Goal: Transaction & Acquisition: Book appointment/travel/reservation

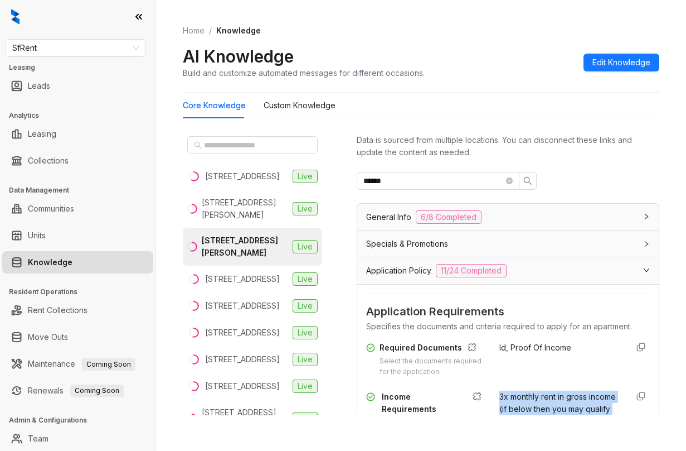
scroll to position [167, 0]
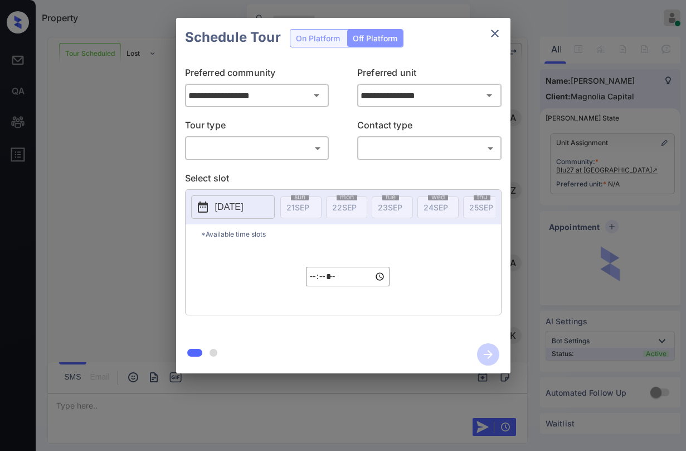
scroll to position [1908, 0]
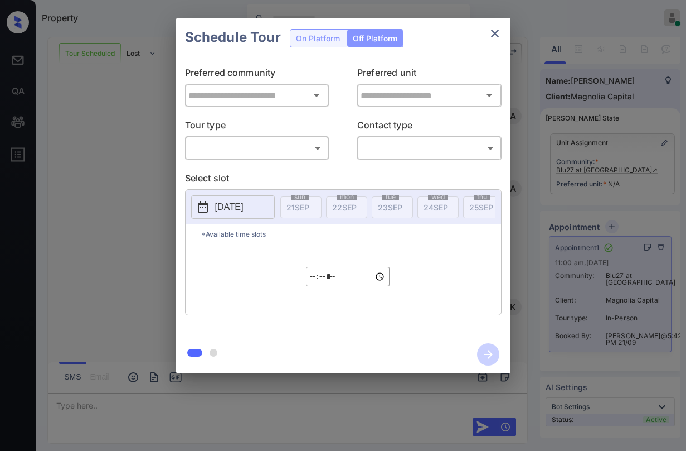
type input "**********"
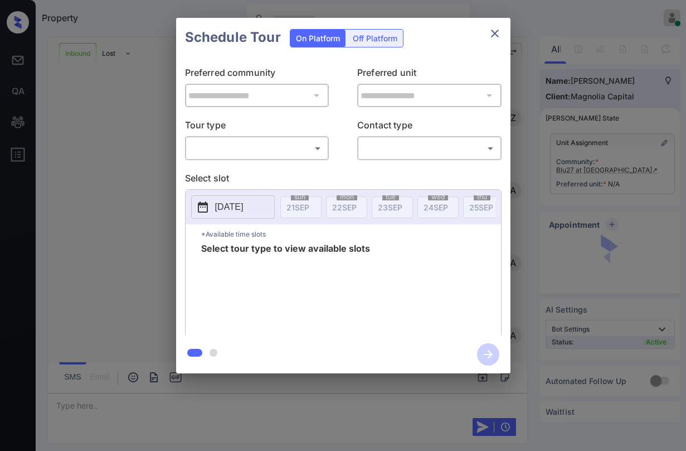
scroll to position [391, 0]
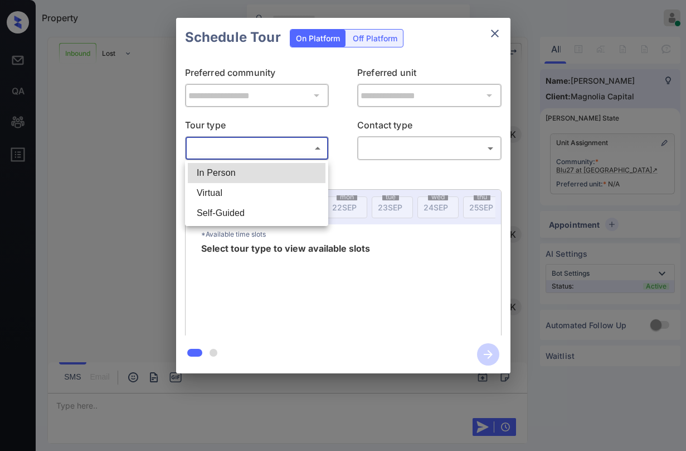
click at [296, 149] on body "Property Paolo Gabriel Online Set yourself offline Set yourself on break Profil…" at bounding box center [343, 225] width 686 height 451
click at [271, 175] on li "In Person" at bounding box center [257, 173] width 138 height 20
type input "********"
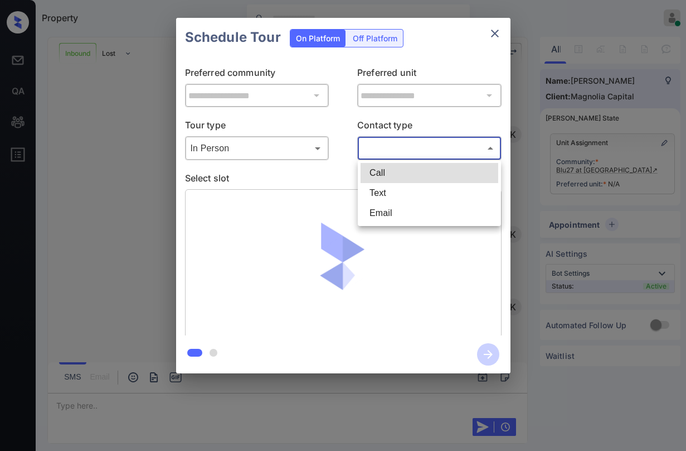
click at [427, 142] on body "Property Paolo Gabriel Online Set yourself offline Set yourself on break Profil…" at bounding box center [343, 225] width 686 height 451
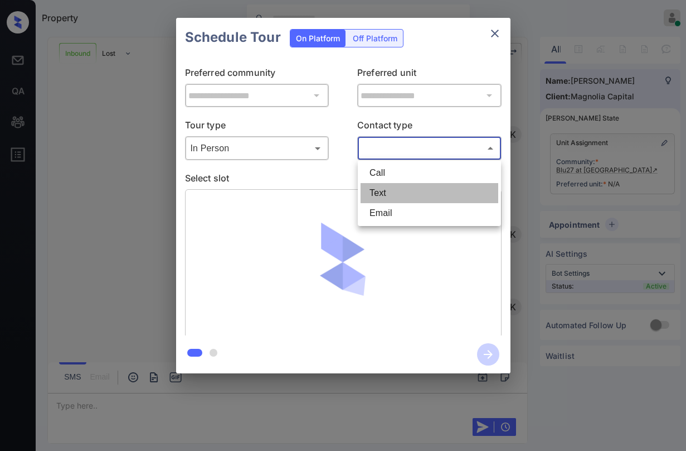
click at [401, 187] on li "Text" at bounding box center [430, 193] width 138 height 20
type input "****"
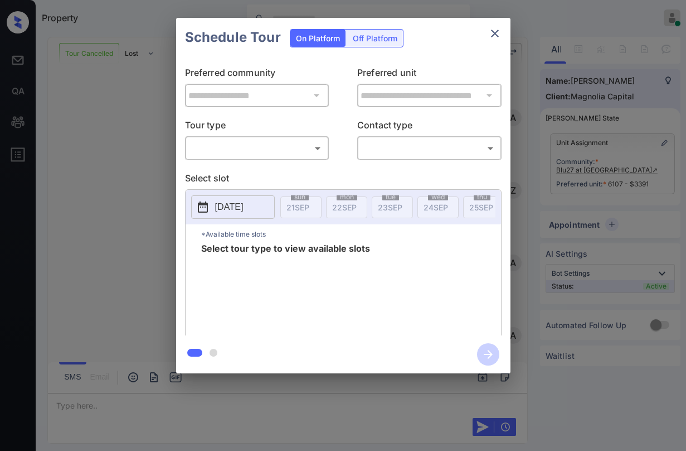
scroll to position [6596, 0]
click at [243, 148] on body "Property [PERSON_NAME] Online Set yourself offline Set yourself on break Profil…" at bounding box center [343, 225] width 686 height 451
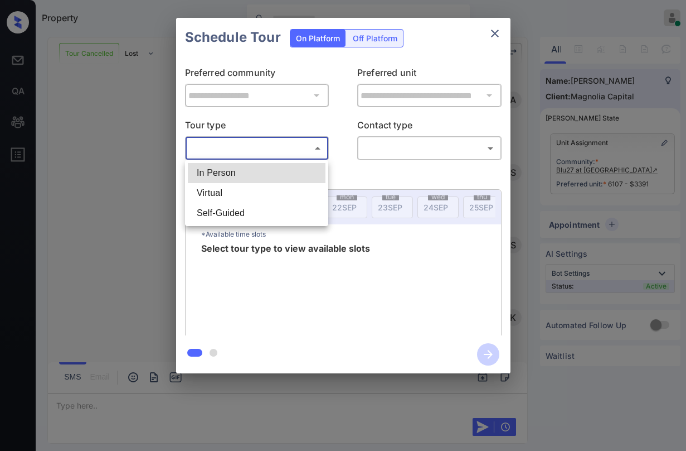
click at [236, 173] on li "In Person" at bounding box center [257, 173] width 138 height 20
type input "********"
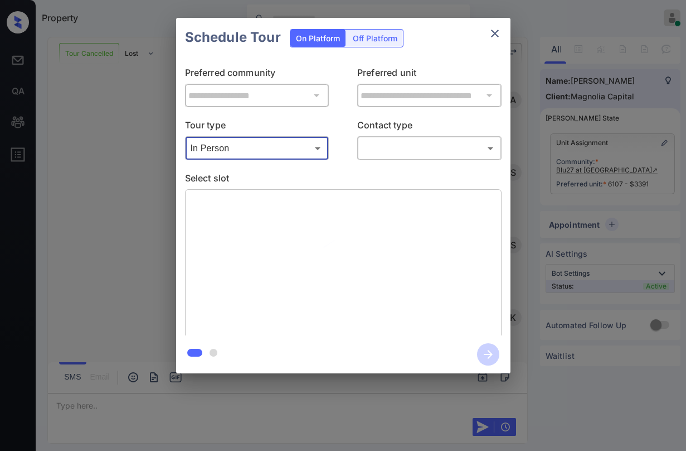
click at [445, 151] on body "Property Paolo Gabriel Online Set yourself offline Set yourself on break Profil…" at bounding box center [343, 225] width 686 height 451
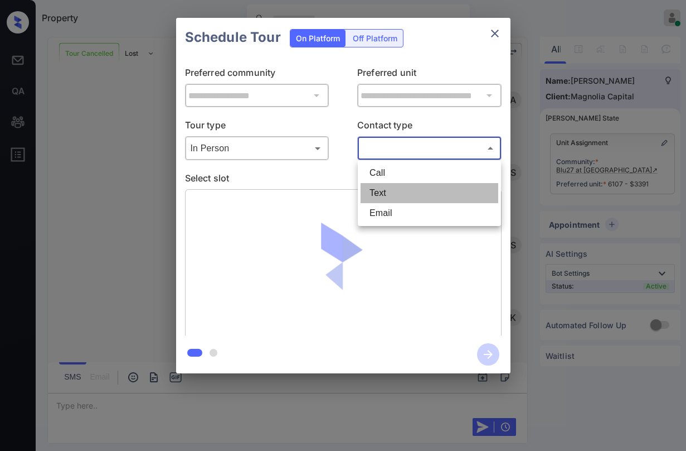
click at [433, 187] on li "Text" at bounding box center [430, 193] width 138 height 20
type input "****"
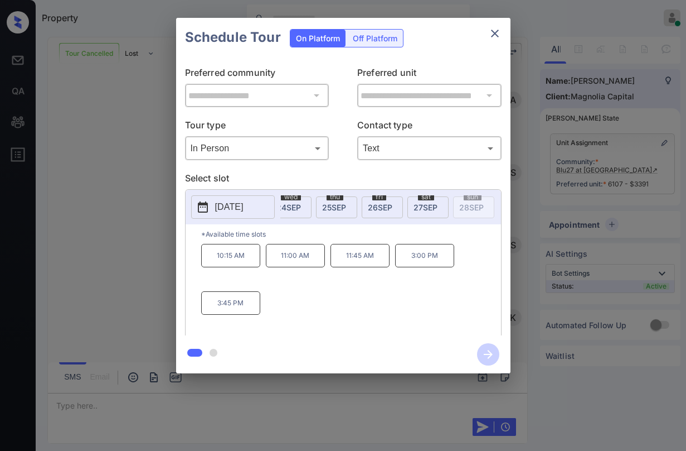
scroll to position [0, 163]
click at [420, 209] on span "27 SEP" at bounding box center [410, 206] width 24 height 9
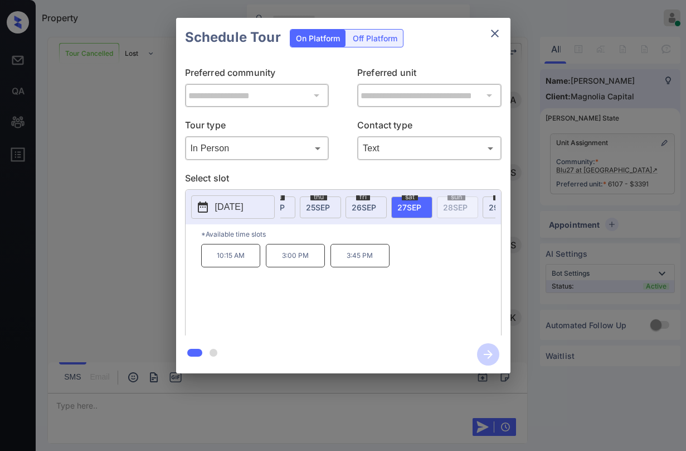
click at [495, 33] on icon "close" at bounding box center [494, 33] width 13 height 13
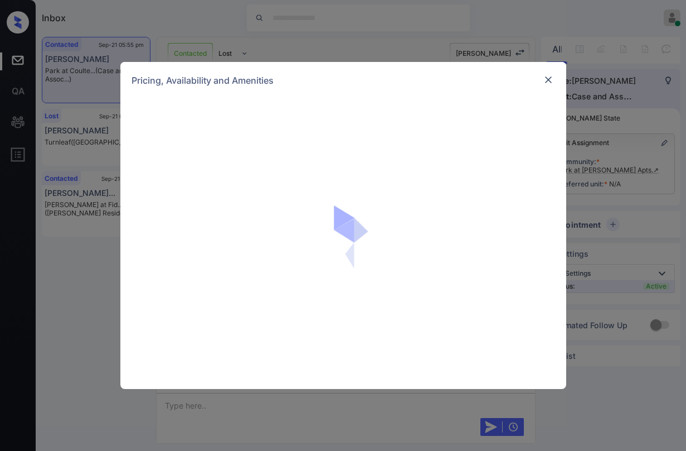
scroll to position [606, 0]
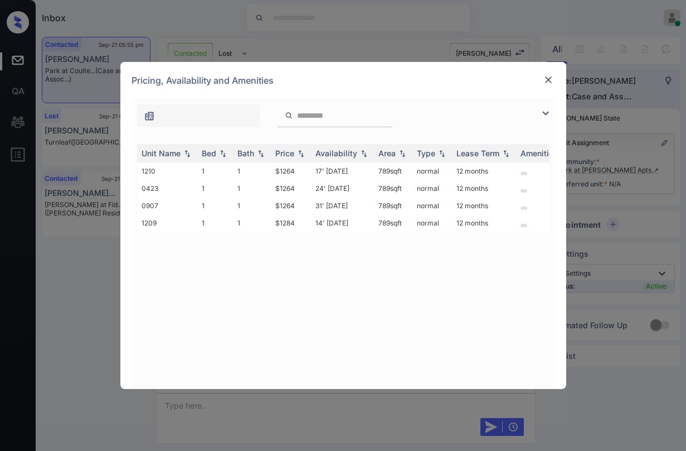
click at [553, 81] on img at bounding box center [548, 79] width 11 height 11
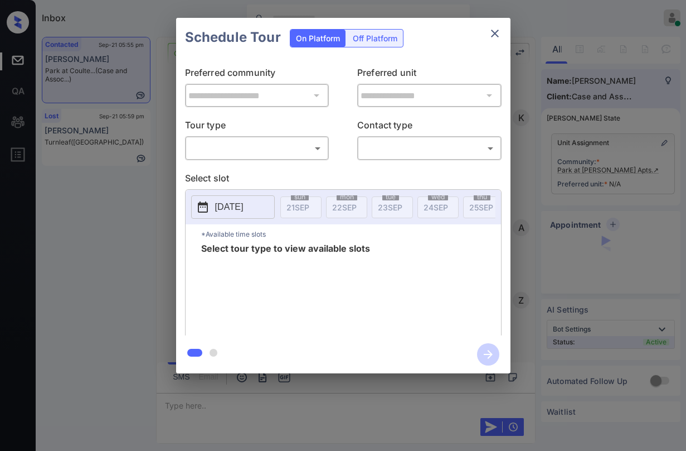
scroll to position [884, 0]
click at [286, 151] on body "Inbox [PERSON_NAME] Online Set yourself offline Set yourself on break Profile S…" at bounding box center [343, 225] width 686 height 451
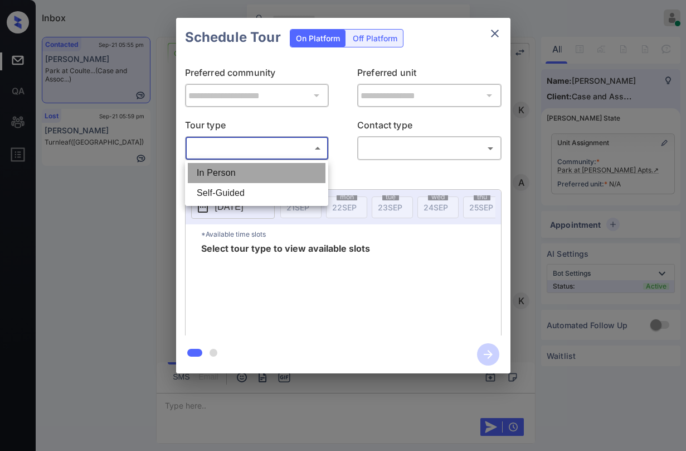
drag, startPoint x: 269, startPoint y: 175, endPoint x: 354, endPoint y: 159, distance: 86.2
click at [271, 175] on li "In Person" at bounding box center [257, 173] width 138 height 20
type input "********"
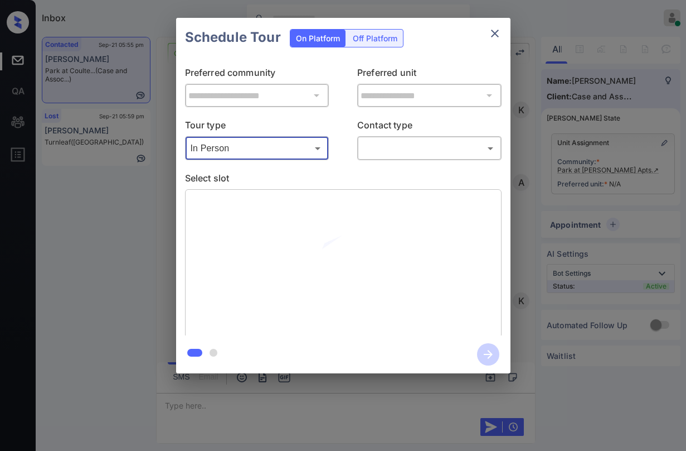
click at [393, 146] on body "Inbox Paolo Gabriel Online Set yourself offline Set yourself on break Profile S…" at bounding box center [343, 225] width 686 height 451
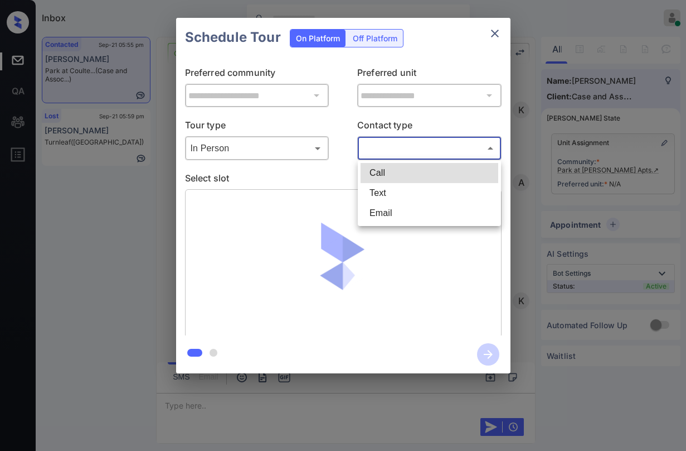
click at [395, 191] on li "Text" at bounding box center [430, 193] width 138 height 20
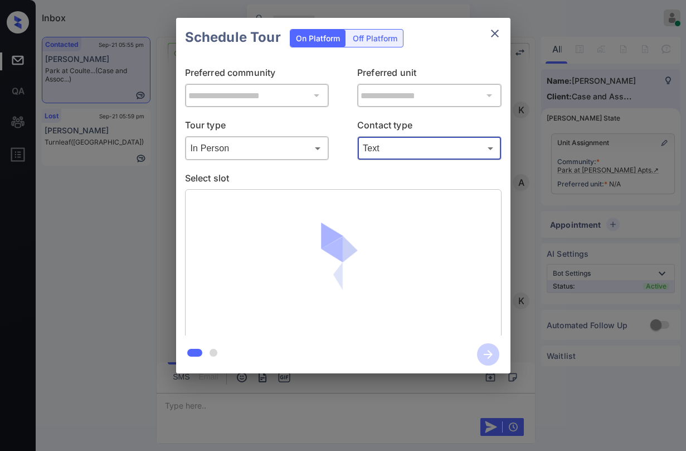
type input "****"
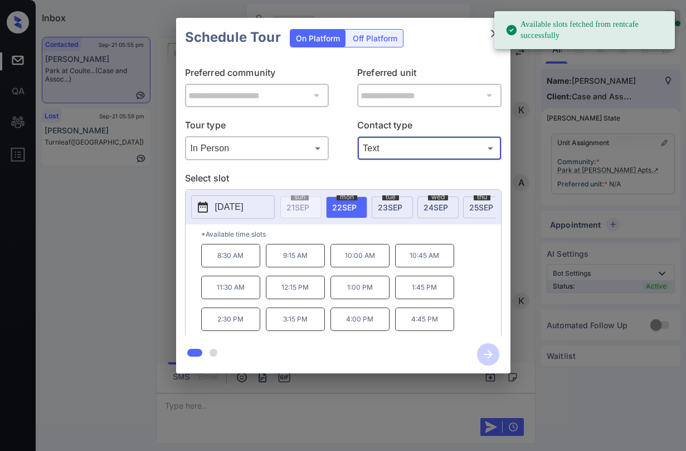
click at [491, 32] on icon "close" at bounding box center [494, 33] width 13 height 13
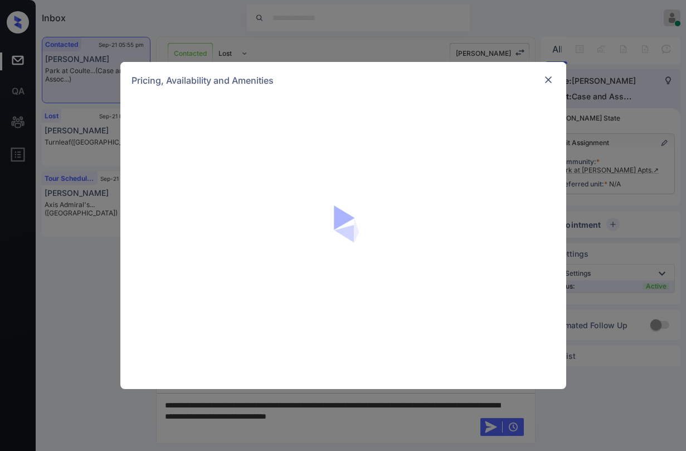
scroll to position [1275, 0]
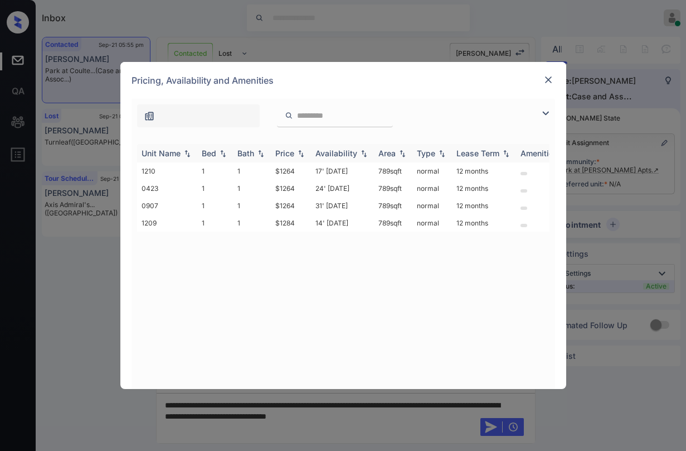
click at [284, 151] on div "Price" at bounding box center [284, 152] width 19 height 9
click at [285, 151] on div "Price" at bounding box center [284, 152] width 19 height 9
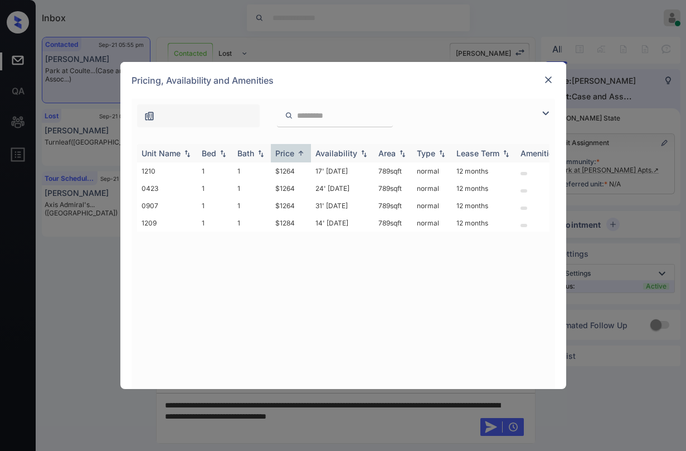
click at [285, 151] on div "Price" at bounding box center [284, 152] width 19 height 9
click at [287, 153] on div "Price" at bounding box center [284, 152] width 19 height 9
click at [288, 153] on div "Price" at bounding box center [284, 152] width 19 height 9
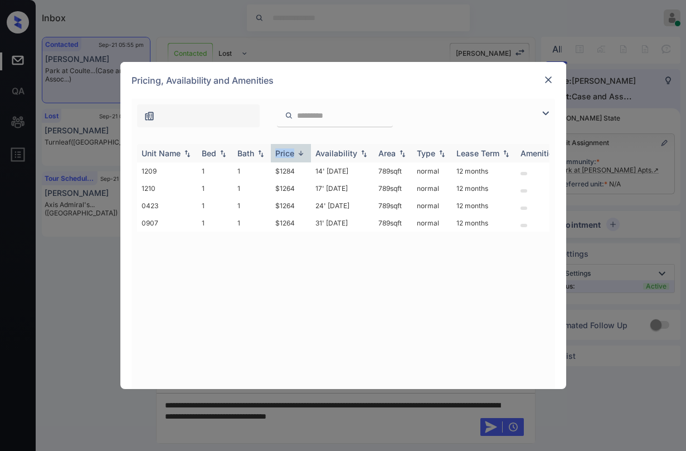
click at [287, 154] on div "Price" at bounding box center [284, 152] width 19 height 9
click at [290, 169] on td "$1264" at bounding box center [291, 170] width 40 height 17
click at [287, 169] on td "$1264" at bounding box center [291, 170] width 40 height 17
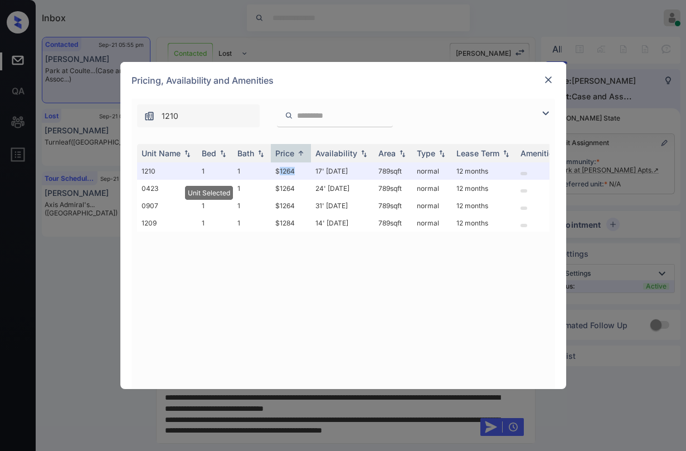
click at [547, 82] on img at bounding box center [548, 79] width 11 height 11
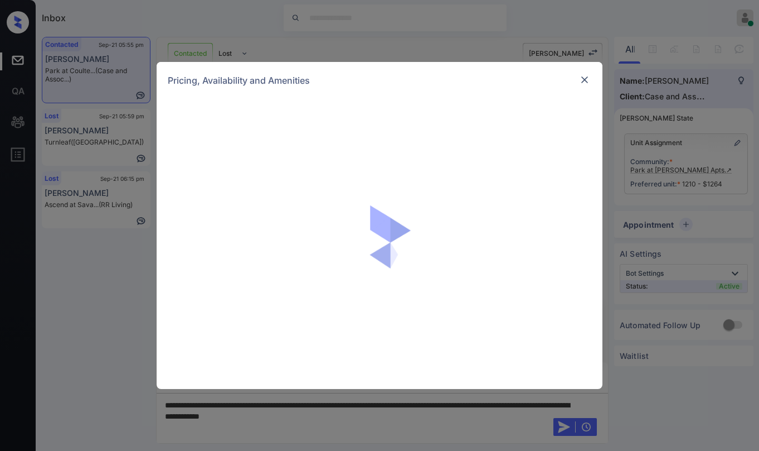
scroll to position [1347, 0]
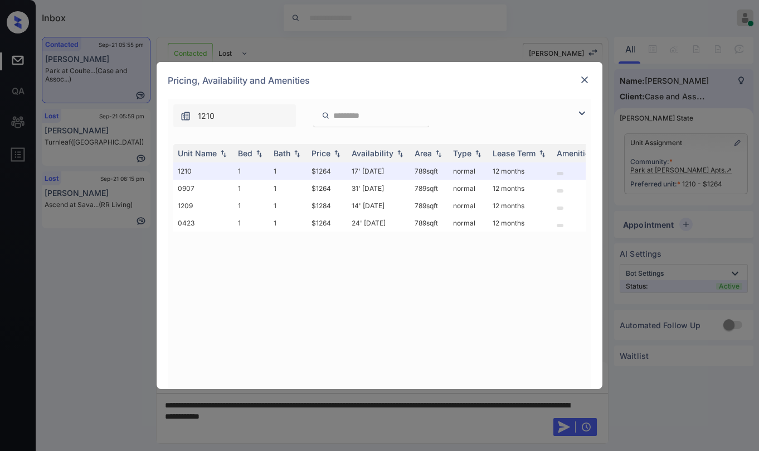
click at [586, 82] on img at bounding box center [584, 79] width 11 height 11
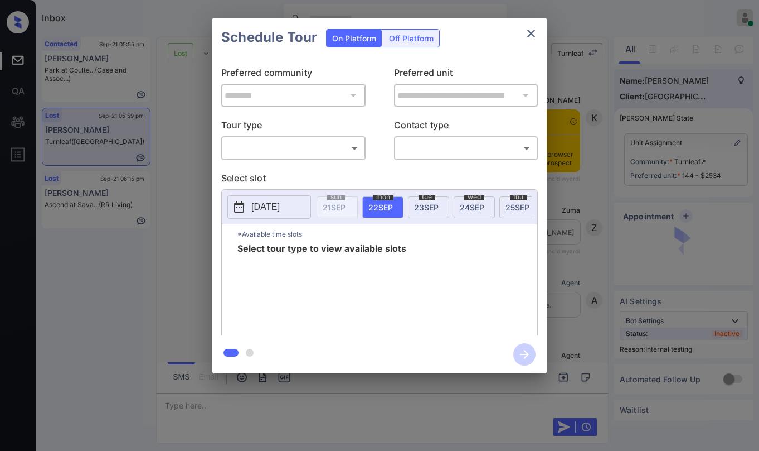
scroll to position [4498, 0]
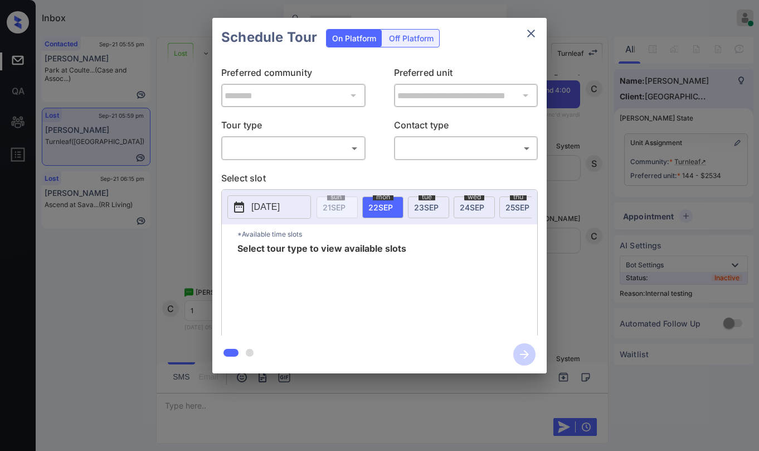
click at [309, 148] on body "Inbox Paolo Gabriel Online Set yourself offline Set yourself on break Profile S…" at bounding box center [379, 225] width 759 height 451
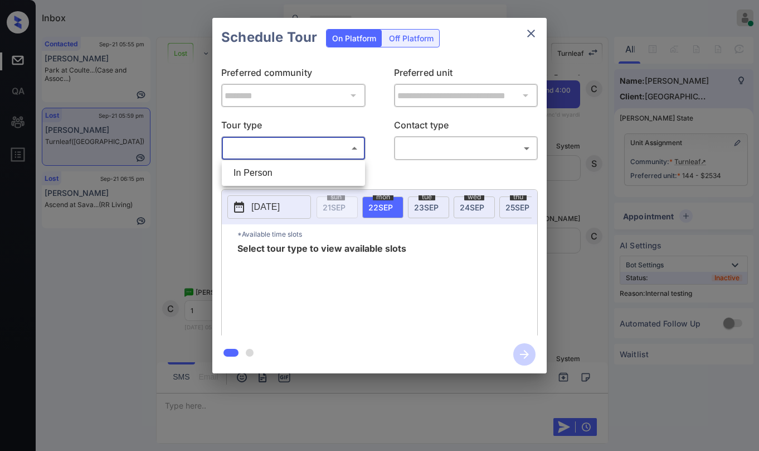
click at [302, 175] on li "In Person" at bounding box center [294, 173] width 138 height 20
type input "********"
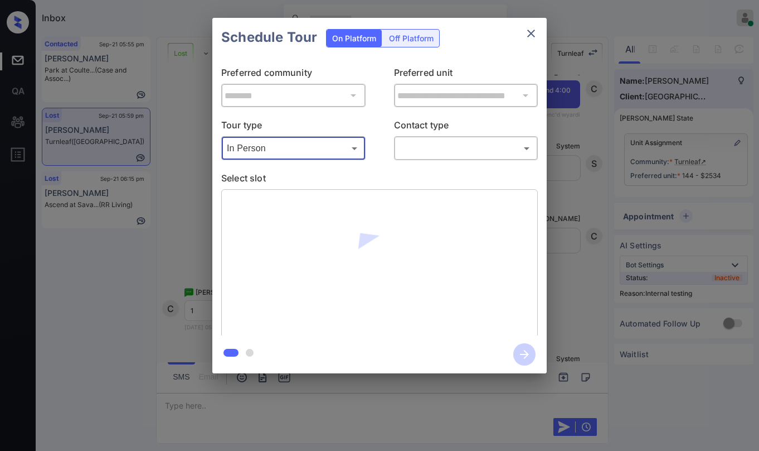
click at [434, 152] on body "Inbox Paolo Gabriel Online Set yourself offline Set yourself on break Profile S…" at bounding box center [379, 225] width 759 height 451
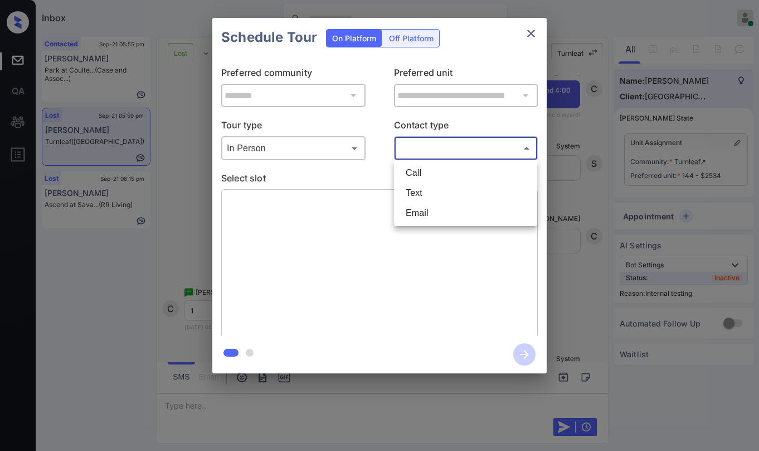
click at [416, 197] on li "Text" at bounding box center [466, 193] width 138 height 20
type input "****"
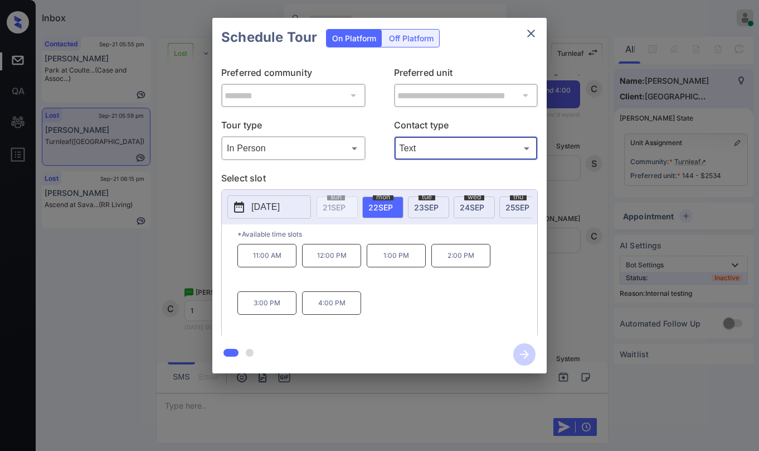
click at [410, 257] on p "1:00 PM" at bounding box center [396, 255] width 59 height 23
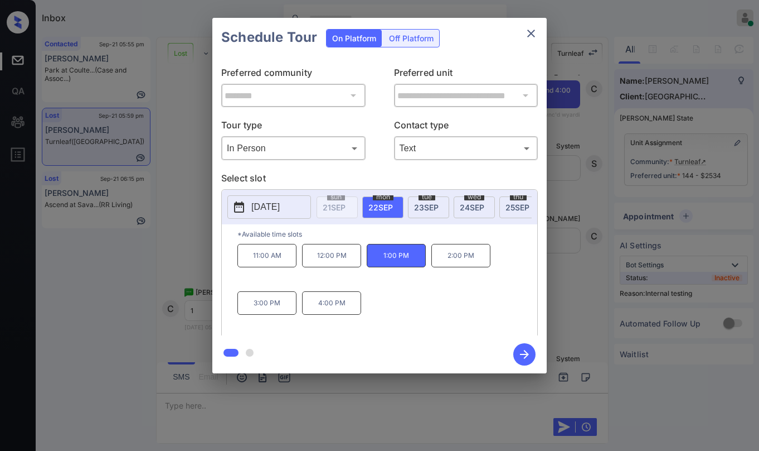
click at [520, 350] on icon "button" at bounding box center [525, 354] width 22 height 22
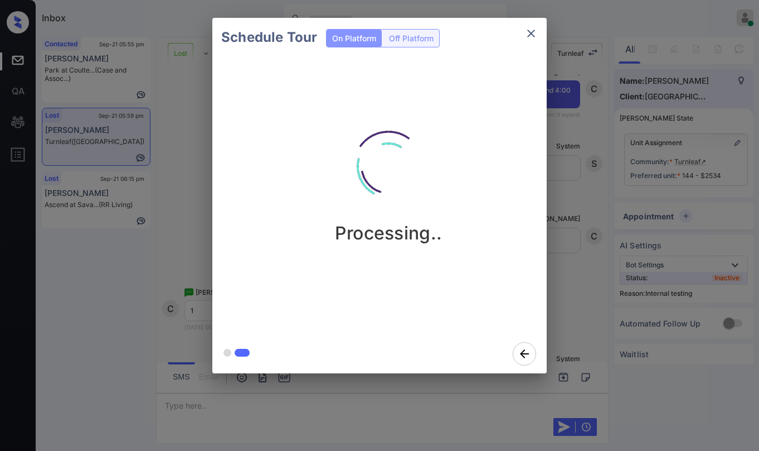
click at [303, 324] on div "Processing.." at bounding box center [388, 195] width 352 height 277
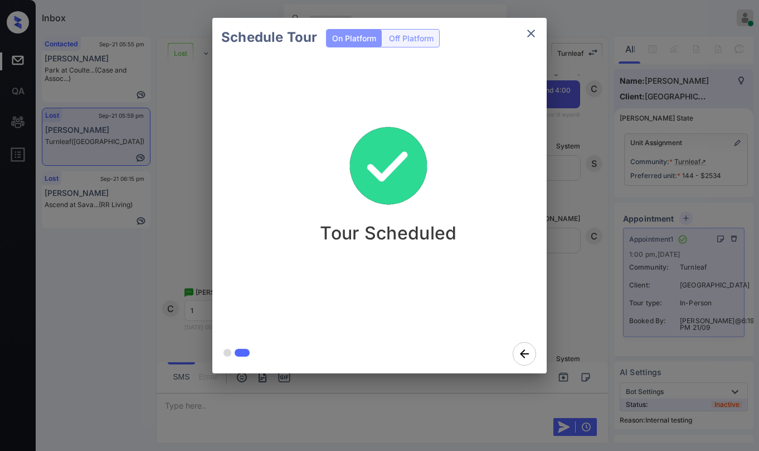
click at [182, 192] on div "Schedule Tour On Platform Off Platform Tour Scheduled" at bounding box center [379, 195] width 759 height 391
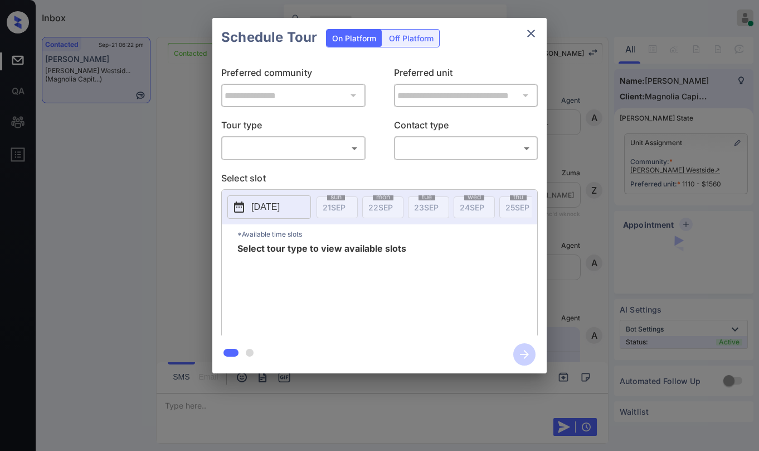
scroll to position [3659, 0]
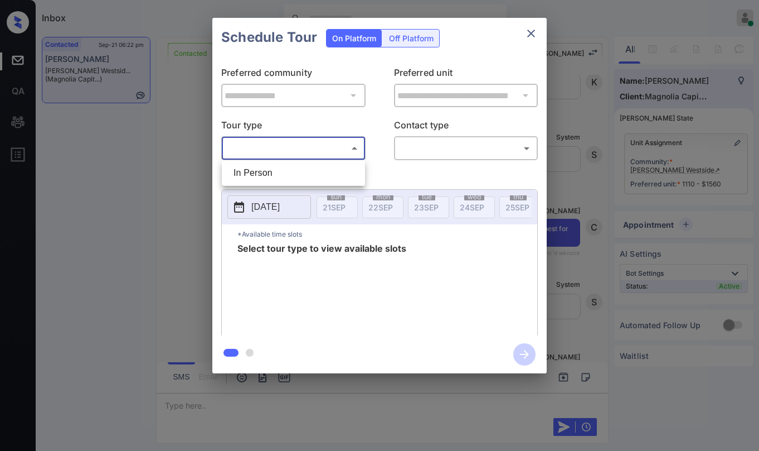
click at [284, 146] on body "Inbox [PERSON_NAME] Online Set yourself offline Set yourself on break Profile S…" at bounding box center [379, 225] width 759 height 451
click at [532, 33] on div at bounding box center [379, 225] width 759 height 451
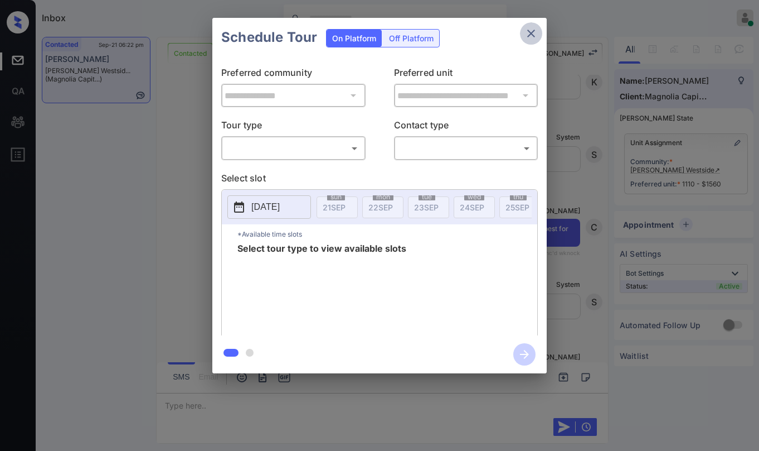
click at [529, 34] on icon "close" at bounding box center [531, 33] width 13 height 13
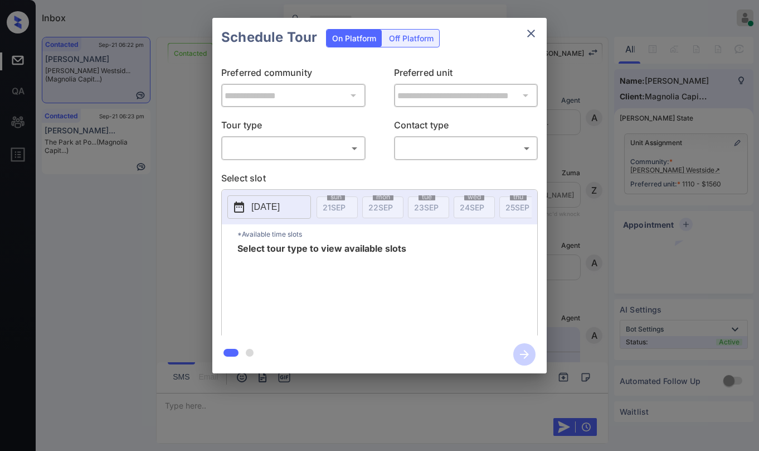
scroll to position [4328, 0]
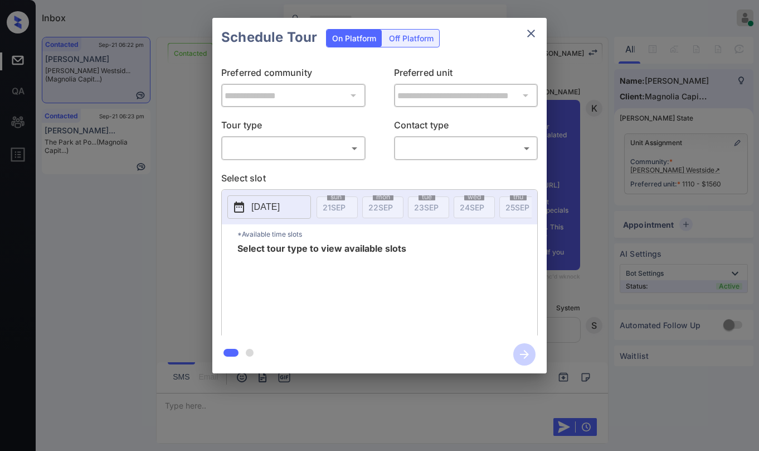
click at [343, 148] on body "Inbox [PERSON_NAME] Online Set yourself offline Set yourself on break Profile S…" at bounding box center [379, 225] width 759 height 451
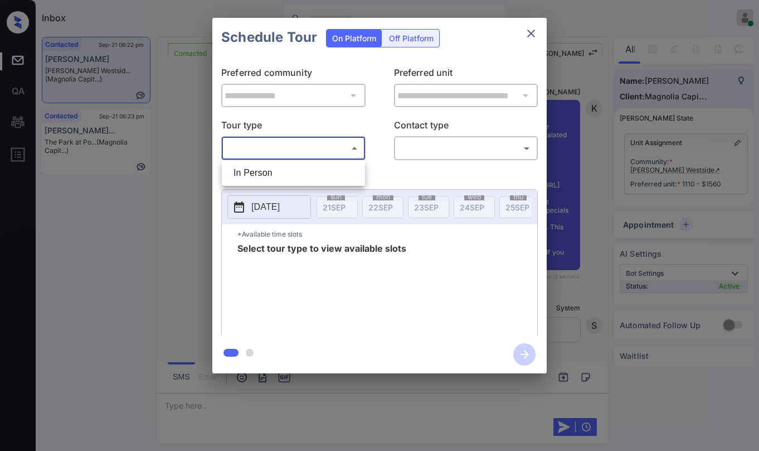
drag, startPoint x: 302, startPoint y: 171, endPoint x: 371, endPoint y: 171, distance: 69.1
click at [303, 171] on li "In Person" at bounding box center [294, 173] width 138 height 20
type input "********"
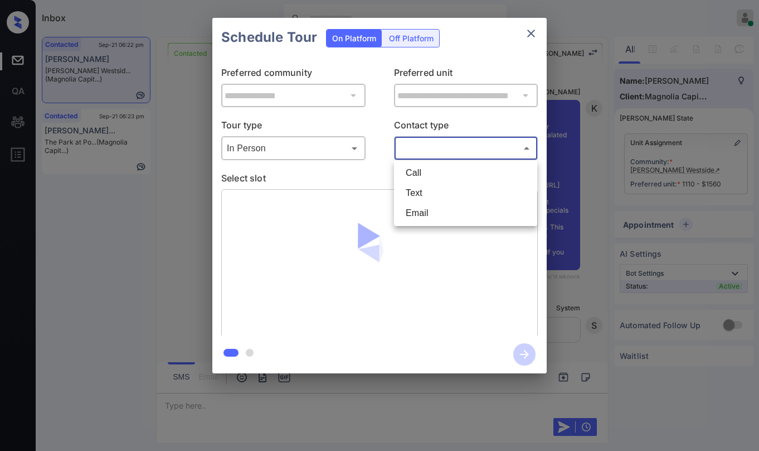
click at [442, 156] on body "Inbox [PERSON_NAME] Online Set yourself offline Set yourself on break Profile S…" at bounding box center [379, 225] width 759 height 451
click at [433, 193] on li "Text" at bounding box center [466, 193] width 138 height 20
type input "****"
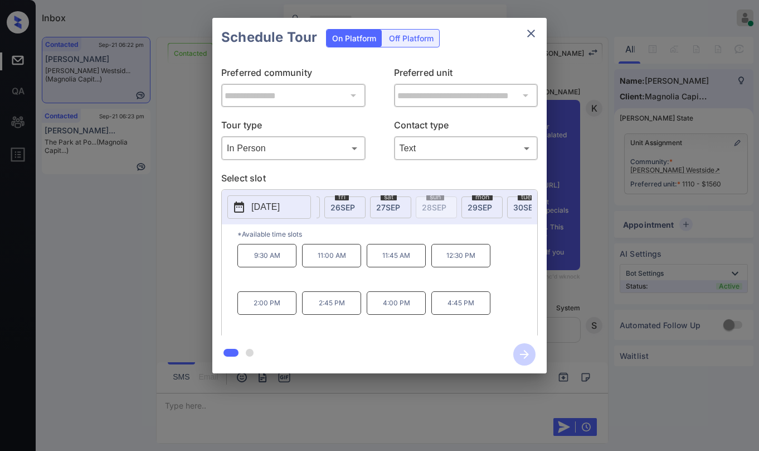
scroll to position [0, 245]
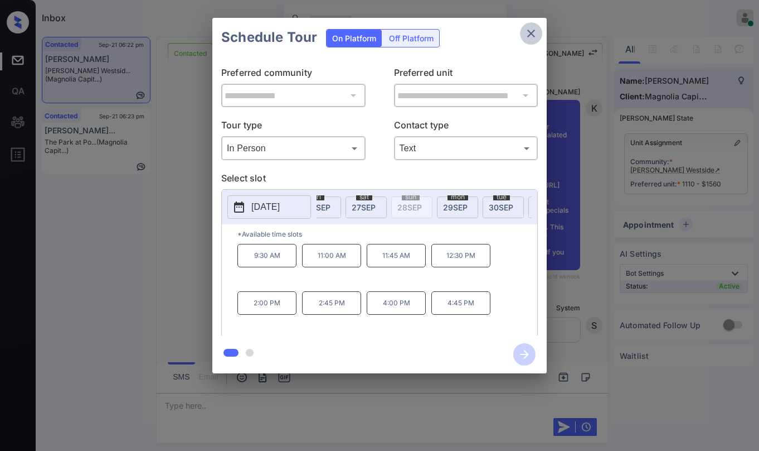
click at [529, 35] on icon "close" at bounding box center [531, 33] width 13 height 13
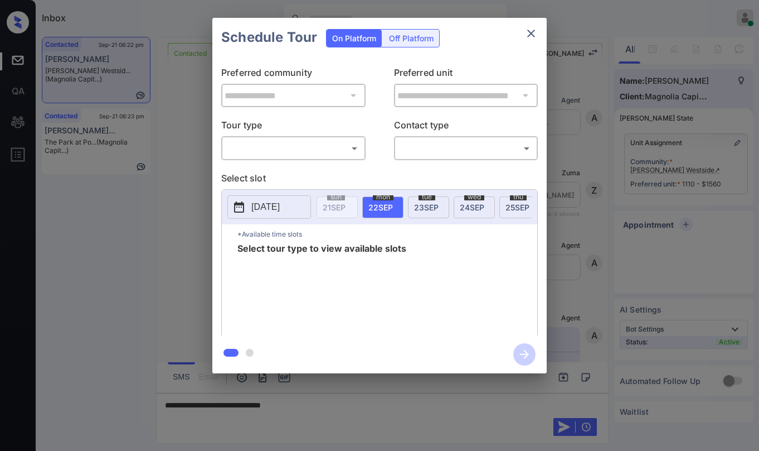
scroll to position [4328, 0]
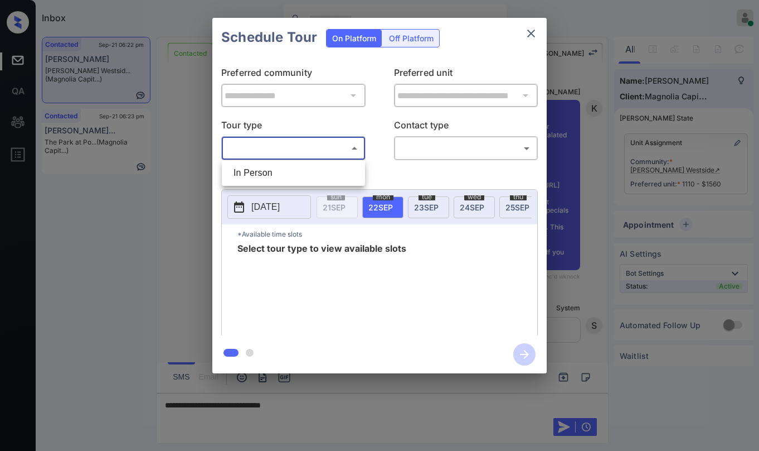
click at [260, 147] on body "Inbox [PERSON_NAME] Online Set yourself offline Set yourself on break Profile S…" at bounding box center [379, 225] width 759 height 451
click at [276, 176] on li "In Person" at bounding box center [294, 173] width 138 height 20
type input "********"
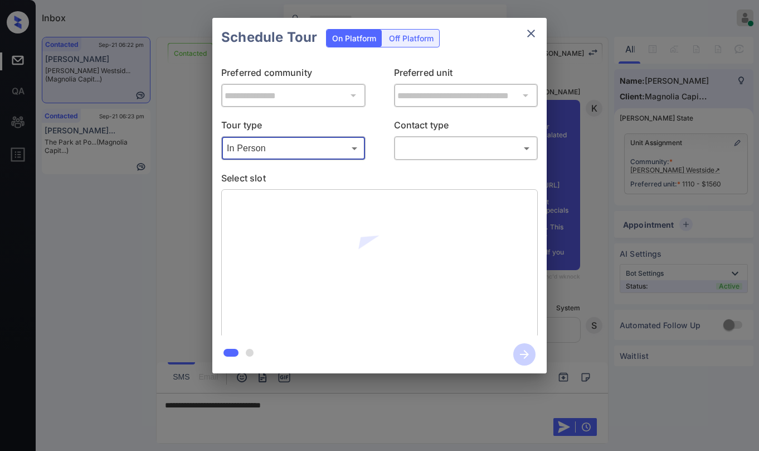
click at [438, 146] on body "Inbox [PERSON_NAME] Online Set yourself offline Set yourself on break Profile S…" at bounding box center [379, 225] width 759 height 451
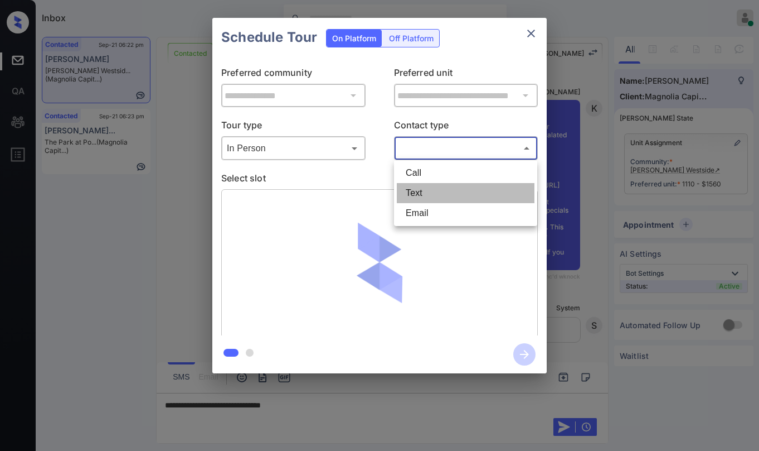
click at [432, 187] on li "Text" at bounding box center [466, 193] width 138 height 20
type input "****"
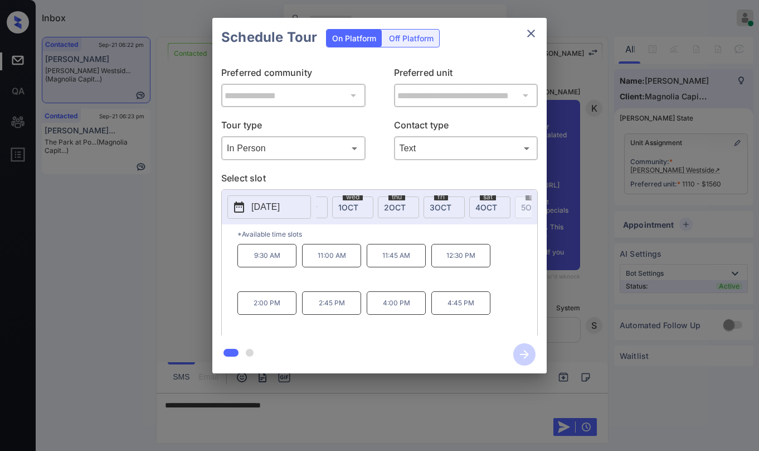
scroll to position [0, 491]
click at [525, 33] on icon "close" at bounding box center [531, 33] width 13 height 13
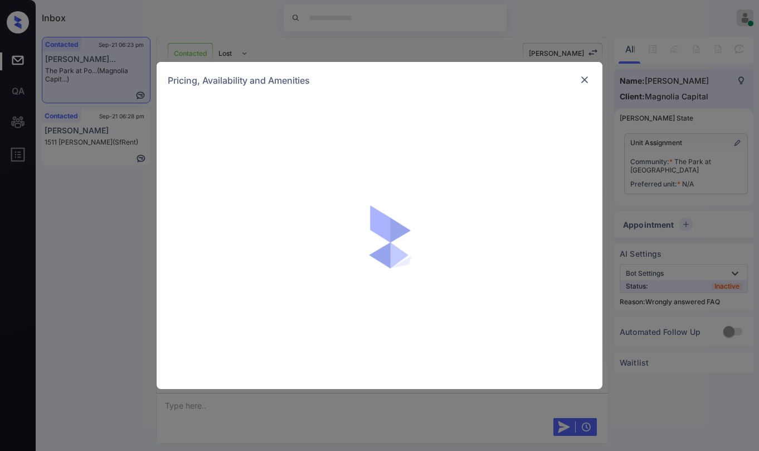
scroll to position [767, 0]
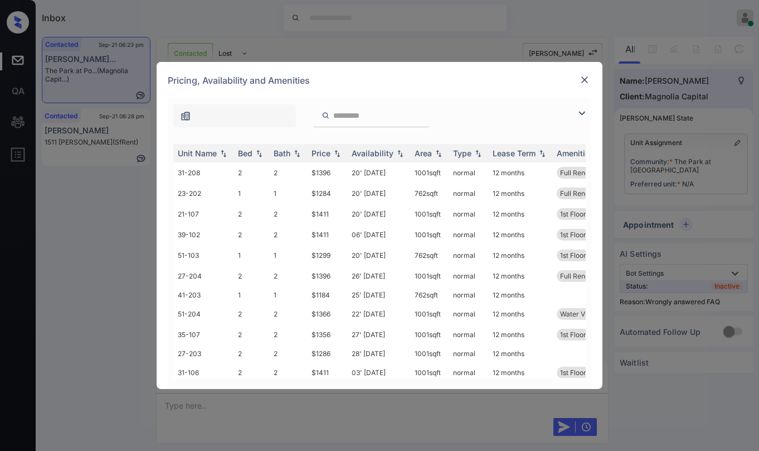
click at [578, 112] on img at bounding box center [581, 112] width 13 height 13
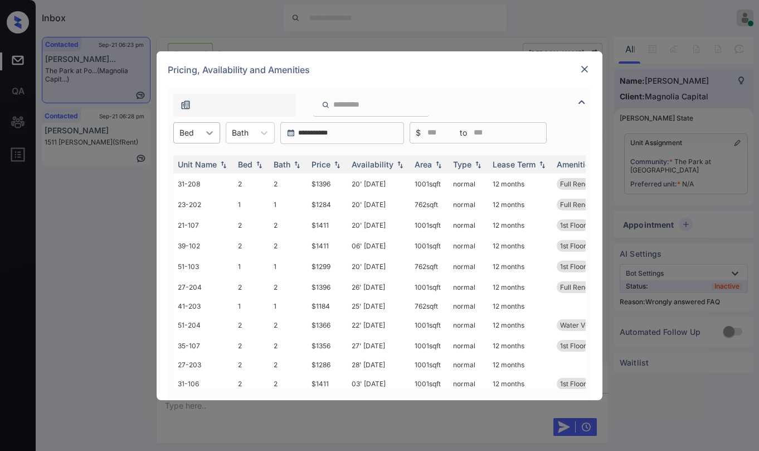
click at [210, 131] on icon at bounding box center [209, 132] width 11 height 11
click at [193, 161] on div "1" at bounding box center [196, 160] width 47 height 20
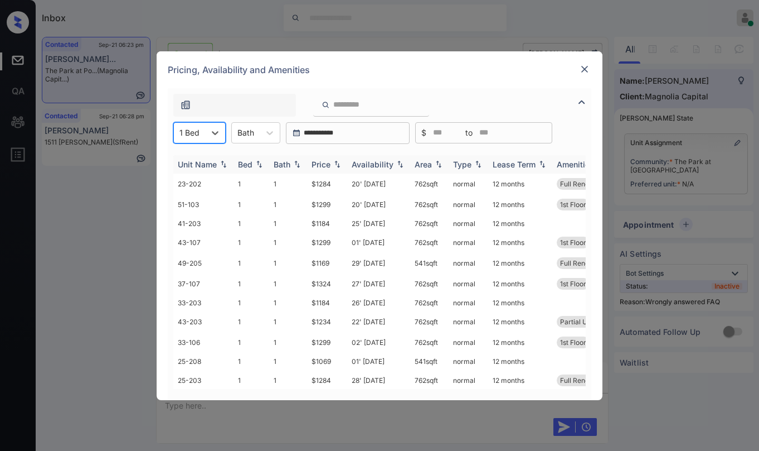
click at [330, 160] on div "Price" at bounding box center [321, 163] width 19 height 9
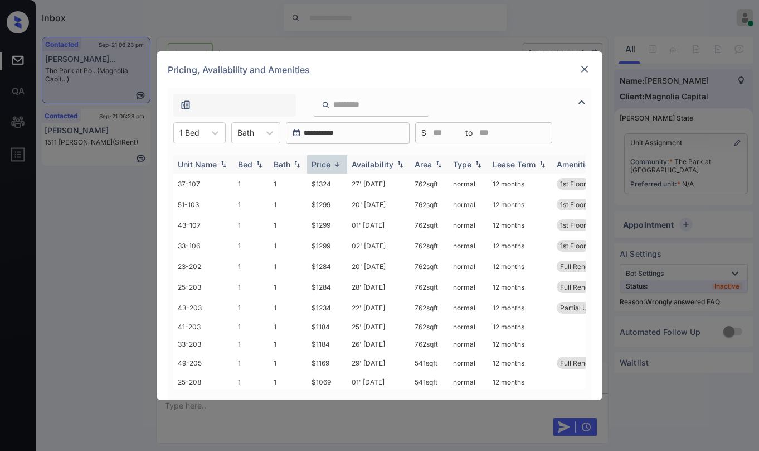
click at [330, 160] on div "Price" at bounding box center [321, 163] width 19 height 9
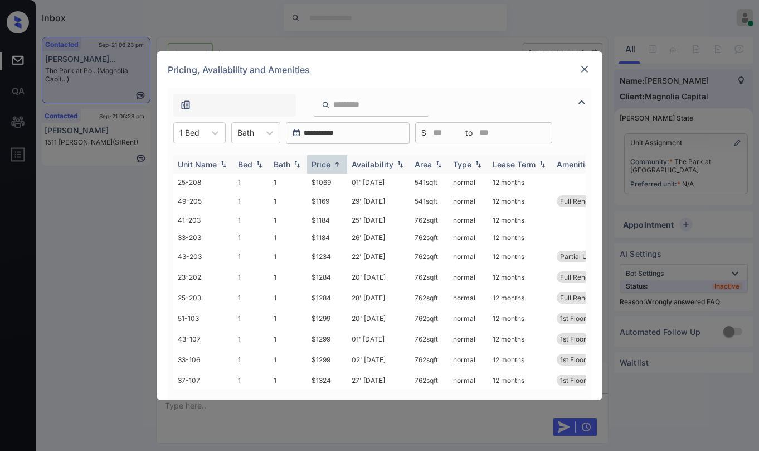
click at [330, 162] on div "Price" at bounding box center [321, 163] width 19 height 9
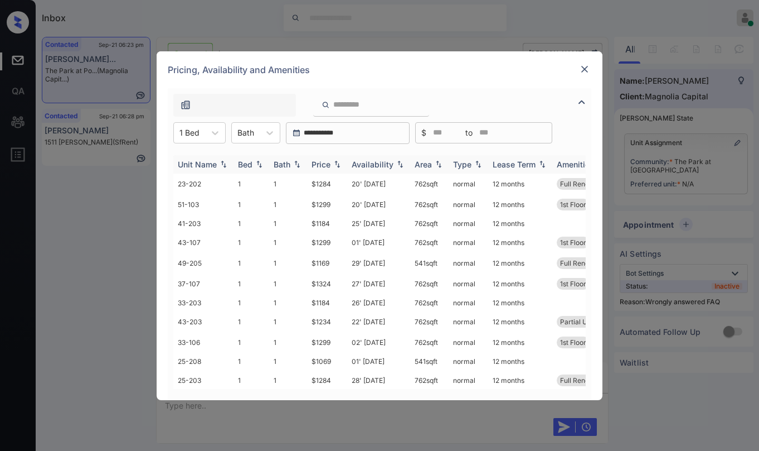
click at [330, 162] on div "Price" at bounding box center [321, 163] width 19 height 9
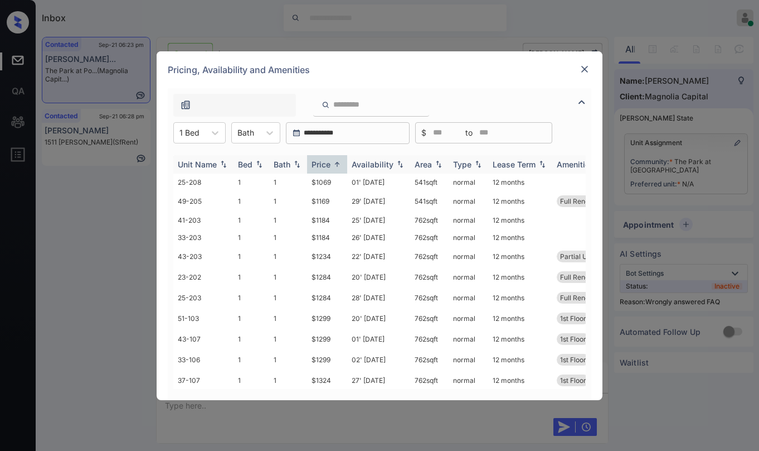
click at [330, 162] on div "Price" at bounding box center [321, 163] width 19 height 9
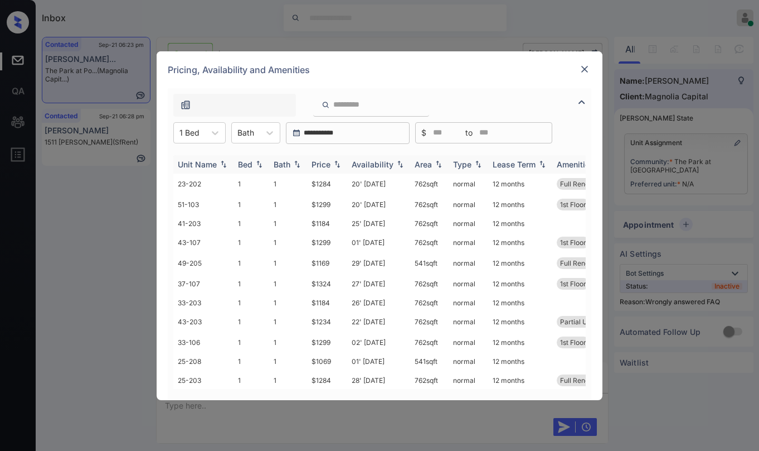
click at [330, 162] on div "Price" at bounding box center [321, 163] width 19 height 9
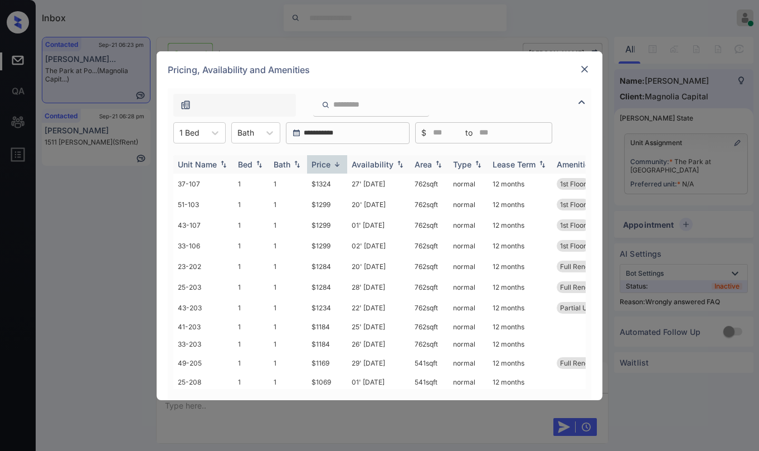
click at [330, 162] on div "Price" at bounding box center [321, 163] width 19 height 9
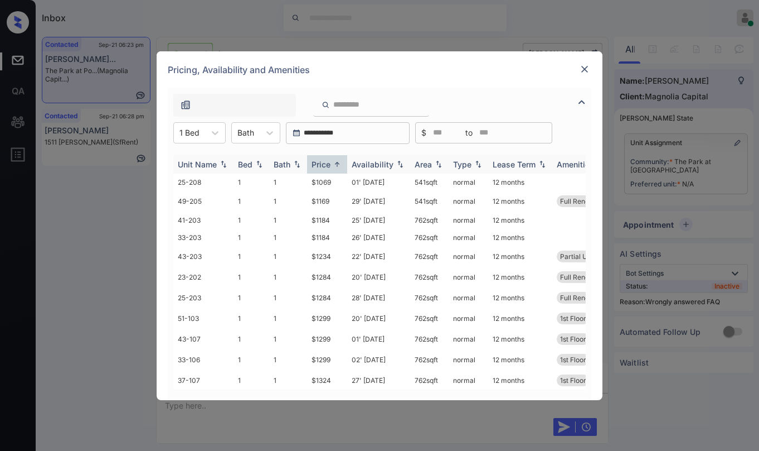
click at [322, 162] on div "Price" at bounding box center [321, 163] width 19 height 9
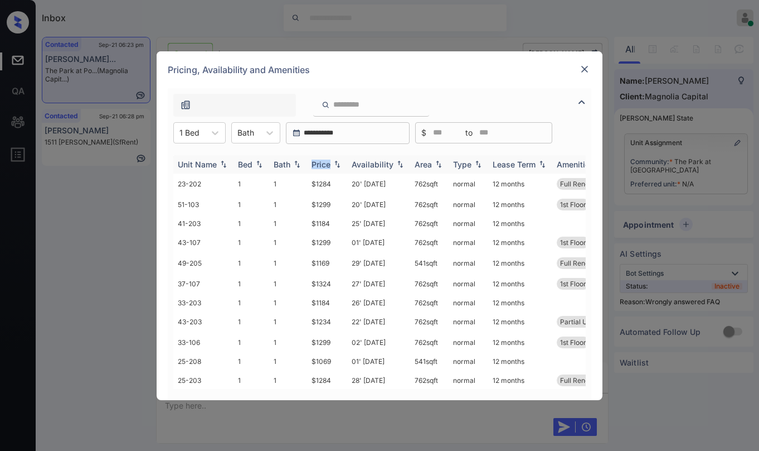
click at [322, 162] on div "Price" at bounding box center [321, 163] width 19 height 9
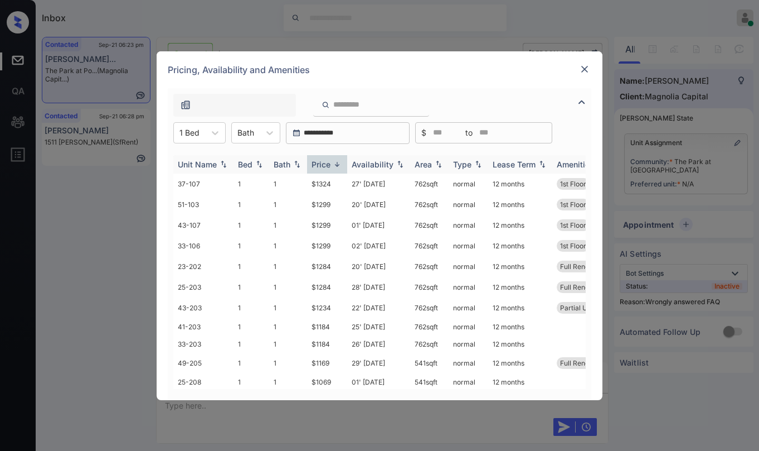
click at [322, 162] on div "Price" at bounding box center [321, 163] width 19 height 9
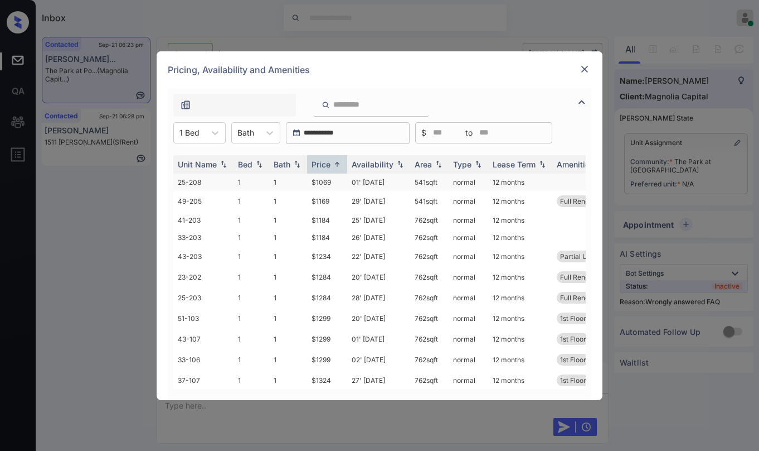
click at [325, 185] on td "$1069" at bounding box center [327, 181] width 40 height 17
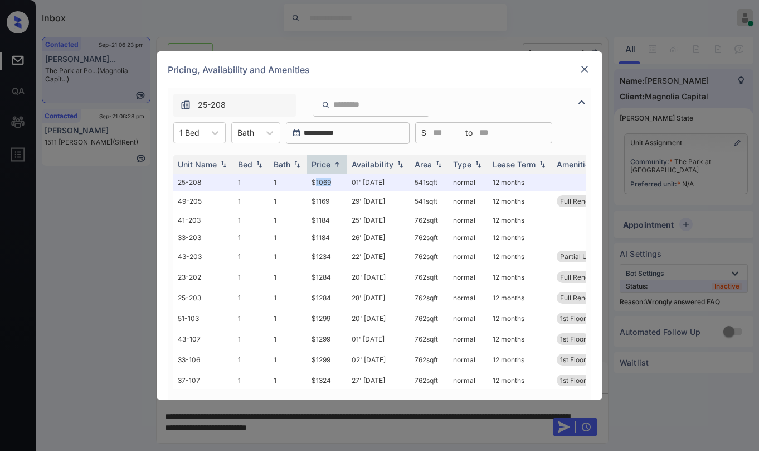
click at [584, 70] on img at bounding box center [584, 69] width 11 height 11
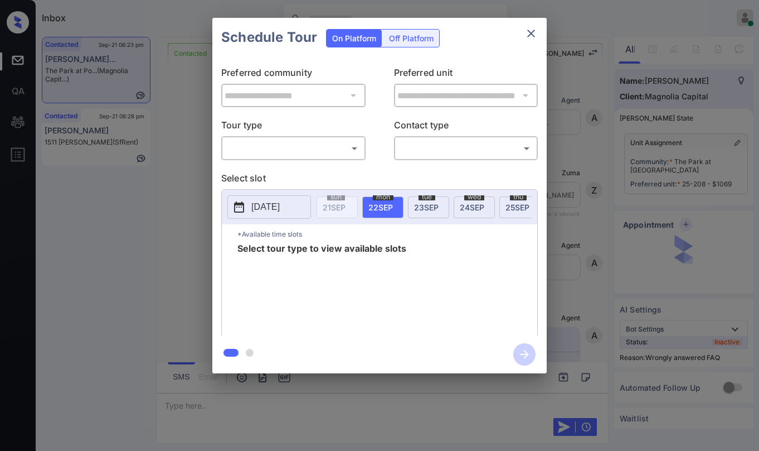
scroll to position [1938, 0]
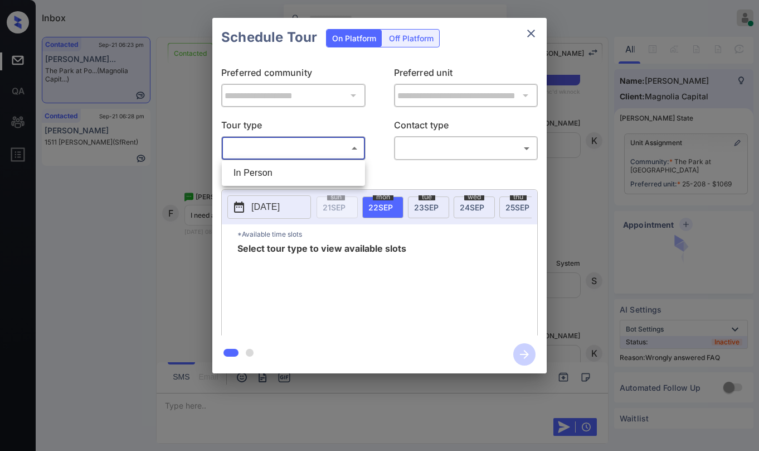
click at [311, 148] on body "Inbox [PERSON_NAME] Online Set yourself offline Set yourself on break Profile S…" at bounding box center [379, 225] width 759 height 451
click at [300, 168] on li "In Person" at bounding box center [294, 173] width 138 height 20
type input "********"
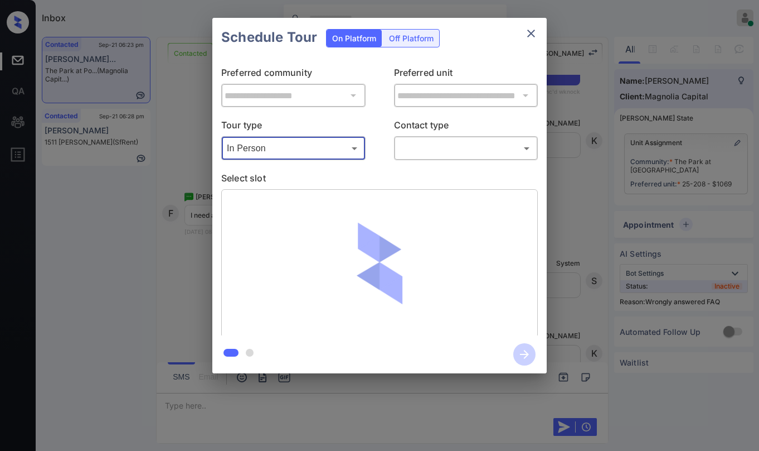
click at [405, 148] on body "Inbox [PERSON_NAME] Online Set yourself offline Set yourself on break Profile S…" at bounding box center [379, 225] width 759 height 451
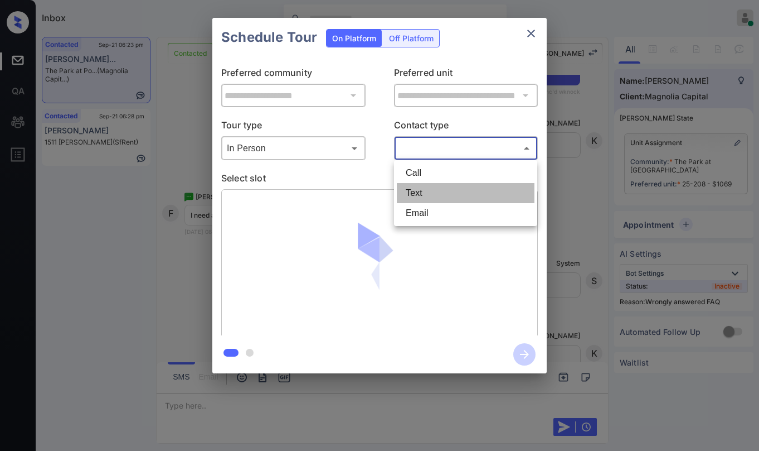
click at [410, 190] on li "Text" at bounding box center [466, 193] width 138 height 20
type input "****"
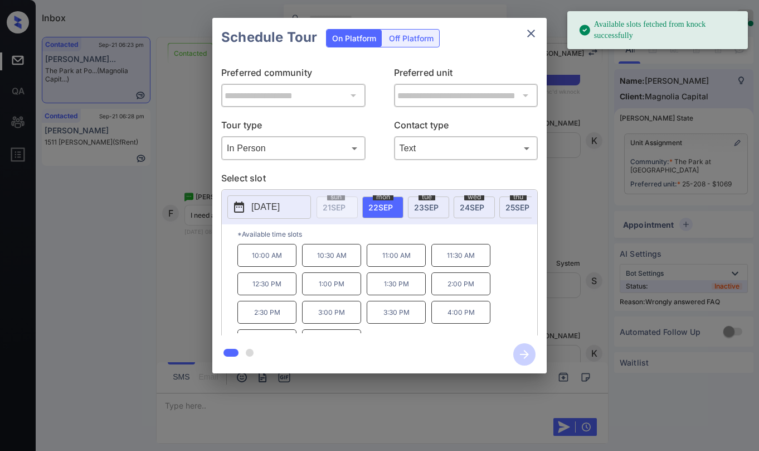
click at [425, 205] on span "[DATE]" at bounding box center [426, 206] width 25 height 9
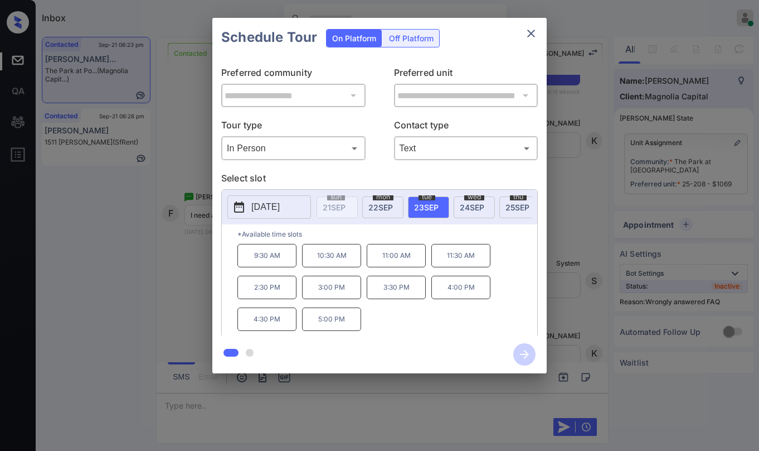
click at [472, 199] on span "wed" at bounding box center [474, 196] width 20 height 7
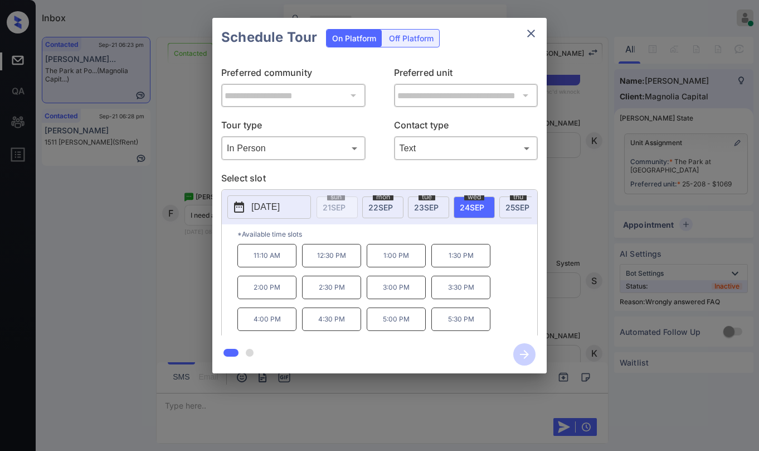
click at [516, 209] on span "25 SEP" at bounding box center [518, 206] width 24 height 9
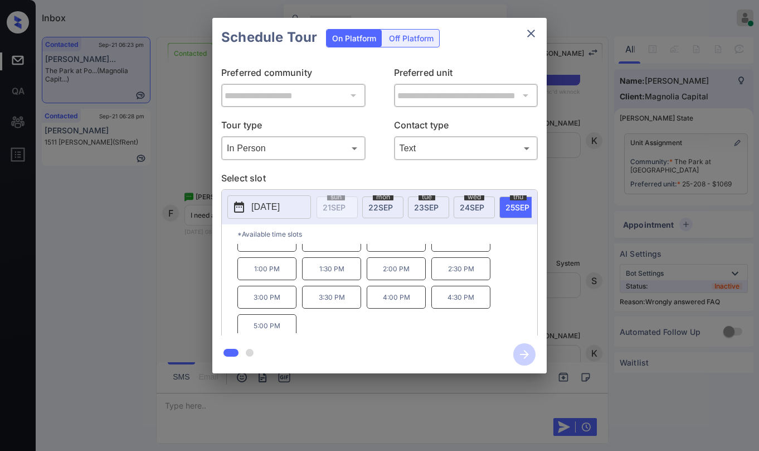
scroll to position [19, 0]
click at [470, 209] on span "[DATE]" at bounding box center [472, 206] width 25 height 9
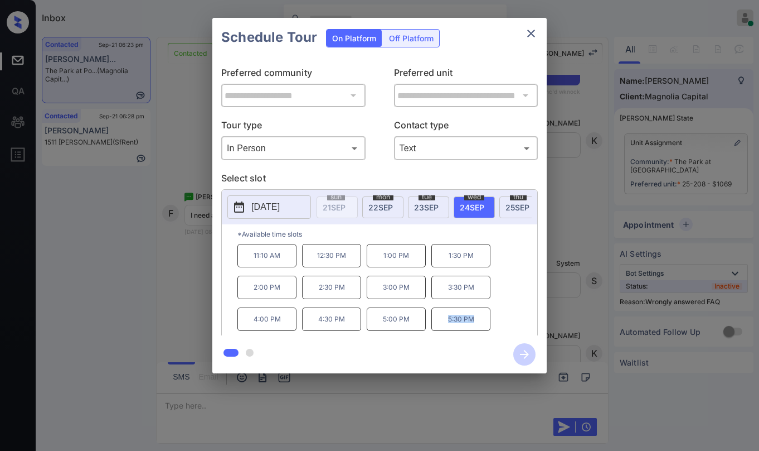
drag, startPoint x: 447, startPoint y: 322, endPoint x: 505, endPoint y: 304, distance: 61.0
click at [481, 322] on p "5:30 PM" at bounding box center [461, 318] width 59 height 23
copy p "5:30 PM"
click at [537, 31] on button "close" at bounding box center [531, 33] width 22 height 22
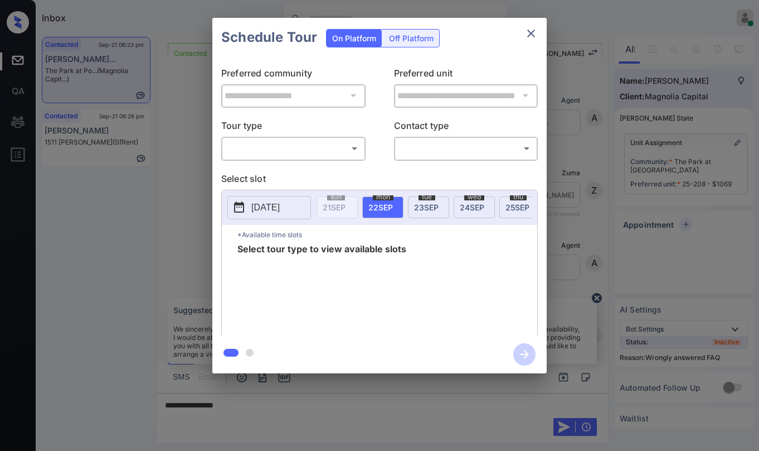
scroll to position [1938, 0]
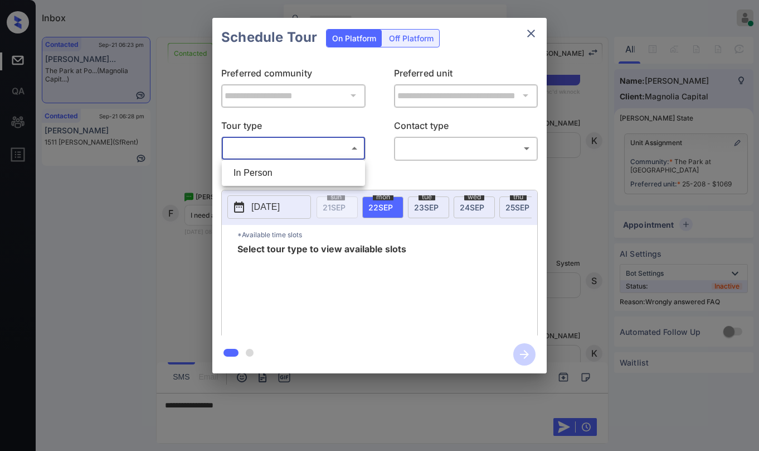
click at [253, 148] on body "Inbox [PERSON_NAME] Online Set yourself offline Set yourself on break Profile S…" at bounding box center [379, 225] width 759 height 451
drag, startPoint x: 246, startPoint y: 175, endPoint x: 361, endPoint y: 161, distance: 116.3
click at [246, 174] on li "In Person" at bounding box center [294, 173] width 138 height 20
type input "********"
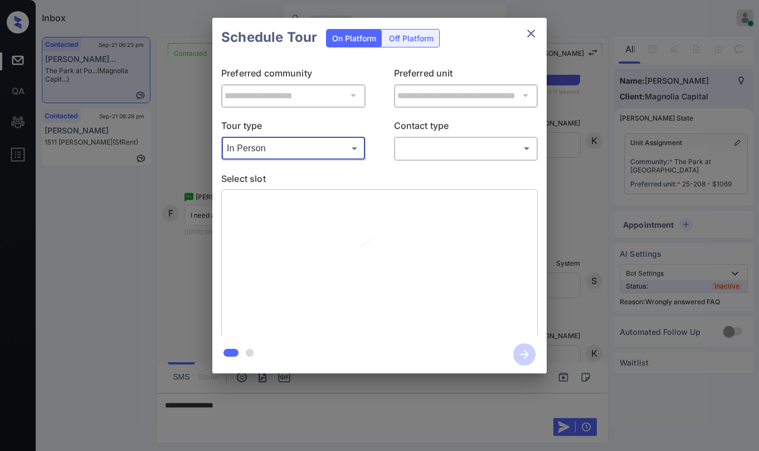
click at [432, 144] on body "Inbox [PERSON_NAME] Online Set yourself offline Set yourself on break Profile S…" at bounding box center [379, 225] width 759 height 451
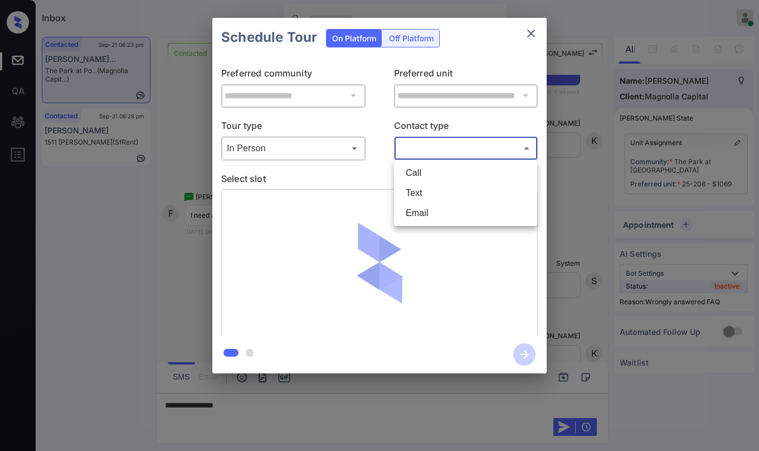
click at [425, 202] on li "Text" at bounding box center [466, 193] width 138 height 20
type input "****"
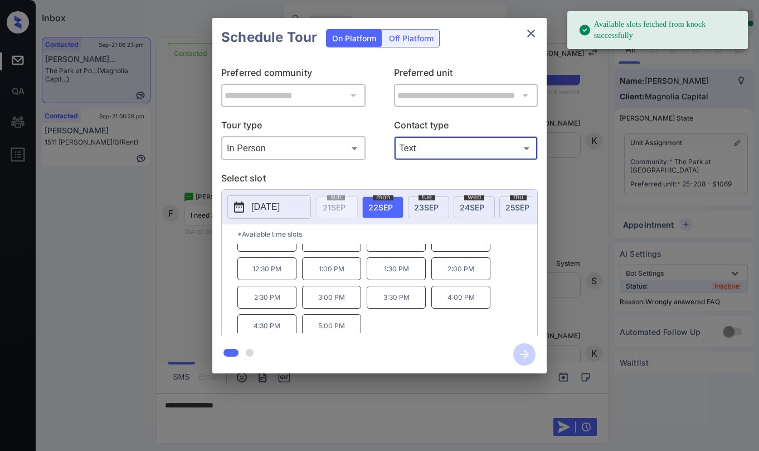
scroll to position [19, 0]
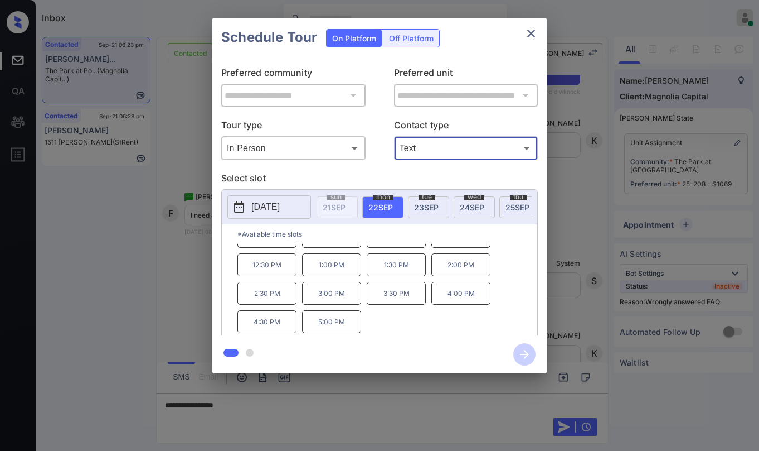
click at [434, 204] on span "[DATE]" at bounding box center [426, 206] width 25 height 9
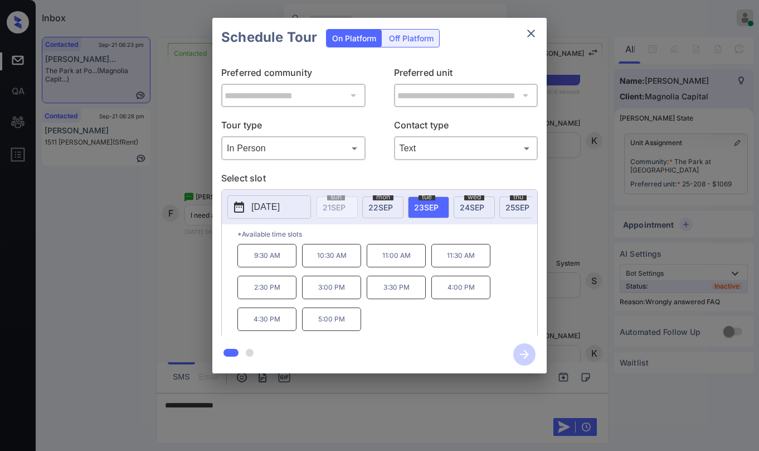
scroll to position [0, 0]
click at [470, 206] on span "[DATE]" at bounding box center [472, 206] width 25 height 9
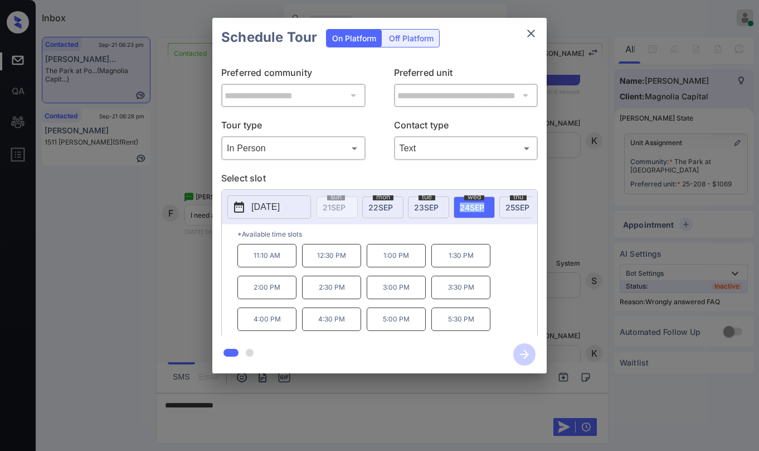
drag, startPoint x: 461, startPoint y: 204, endPoint x: 487, endPoint y: 197, distance: 27.6
click at [483, 207] on span "[DATE]" at bounding box center [472, 206] width 25 height 9
click at [530, 27] on icon "close" at bounding box center [531, 33] width 13 height 13
